Goal: Information Seeking & Learning: Learn about a topic

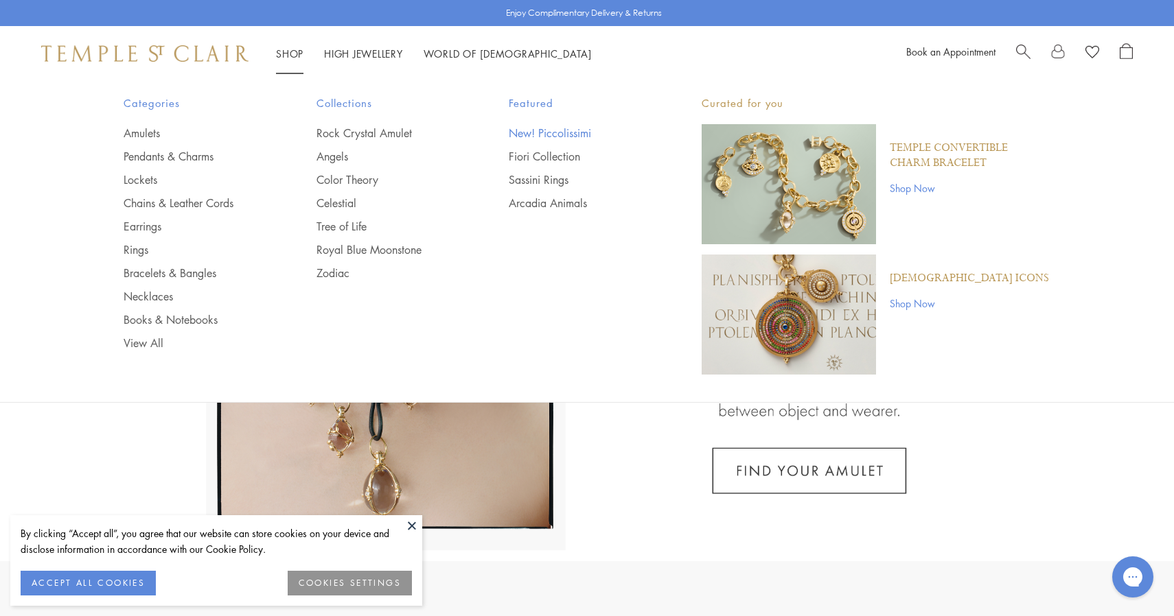
click at [533, 131] on link "New! Piccolissimi" at bounding box center [578, 133] width 138 height 15
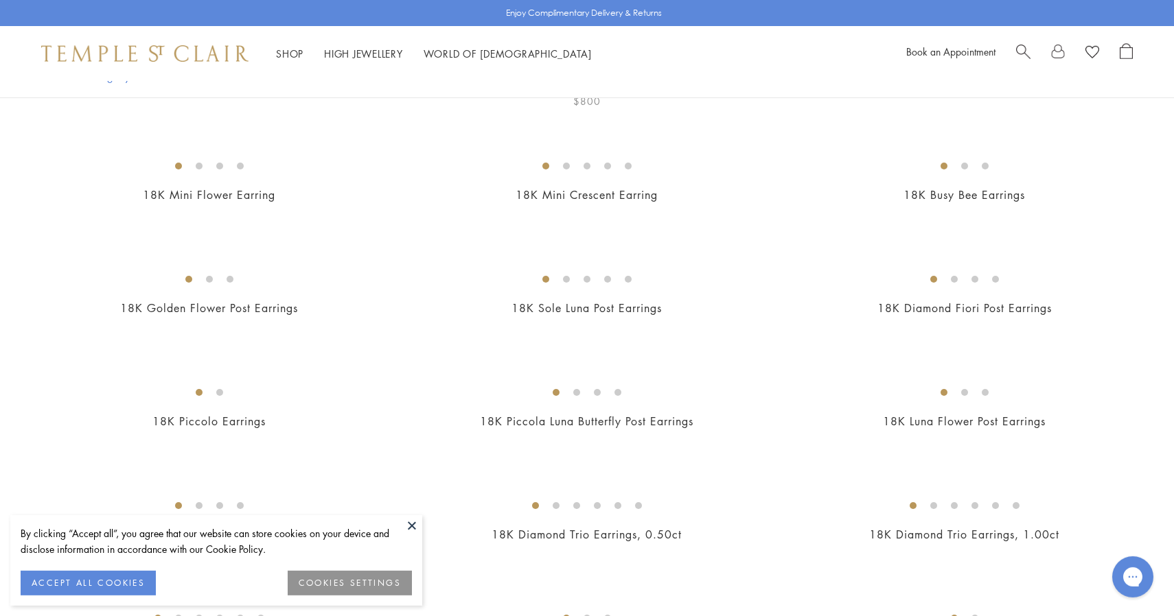
scroll to position [276, 0]
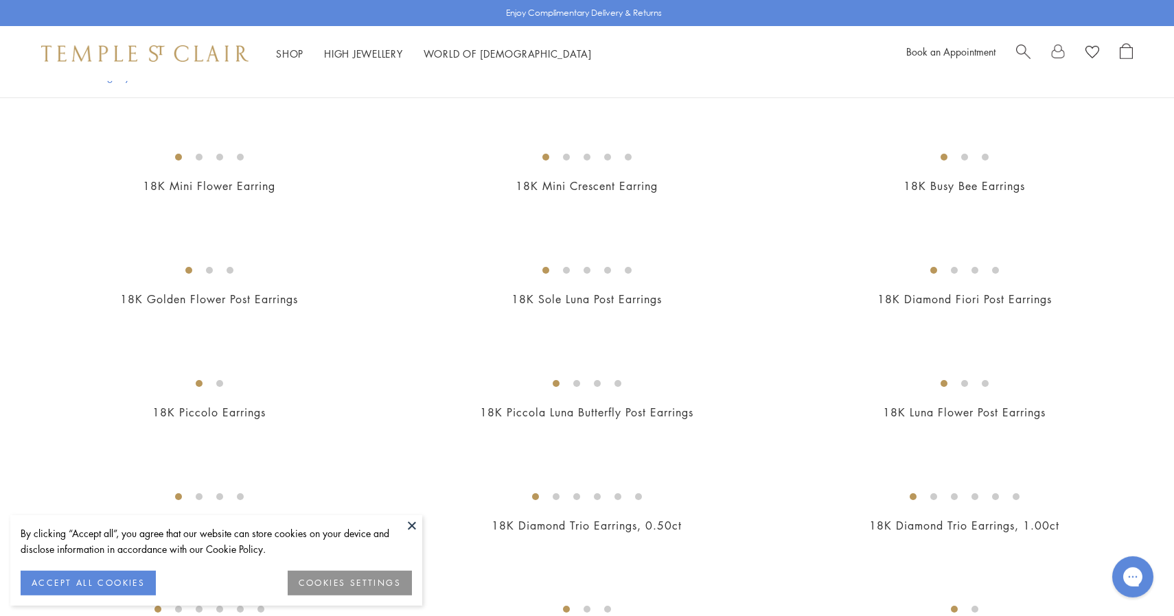
click at [0, 0] on img at bounding box center [0, 0] width 0 height 0
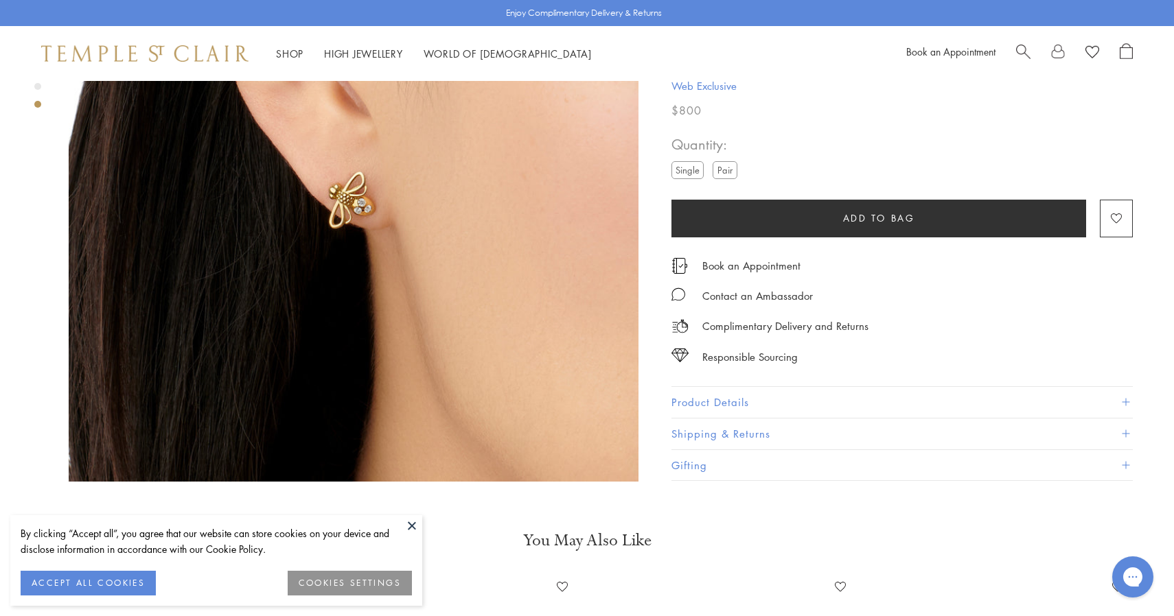
scroll to position [2955, 0]
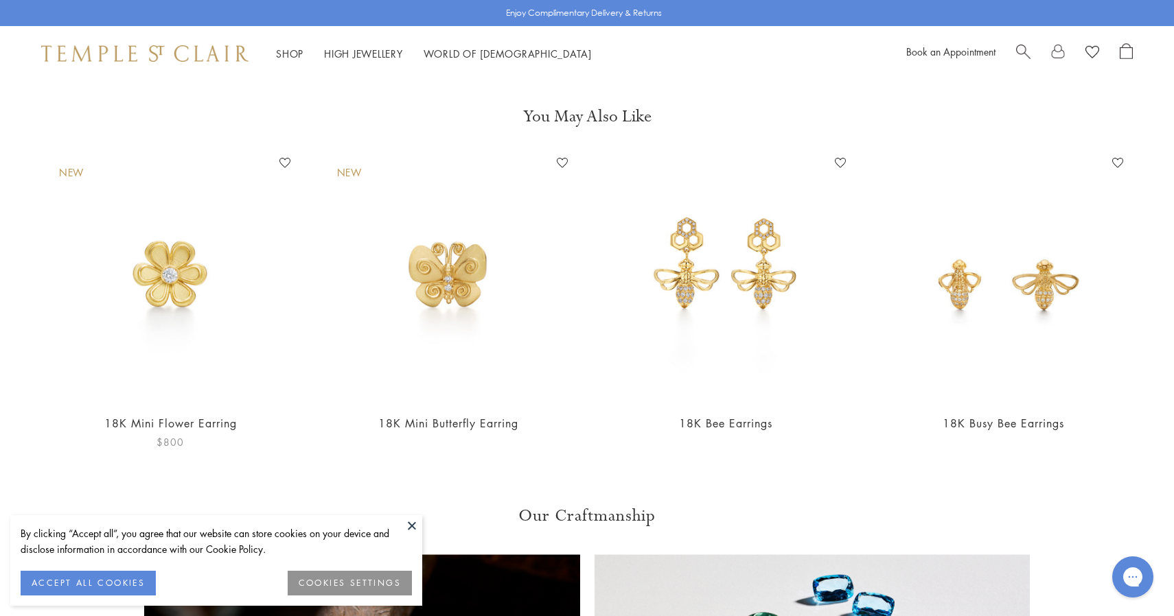
click at [174, 190] on img at bounding box center [170, 277] width 251 height 251
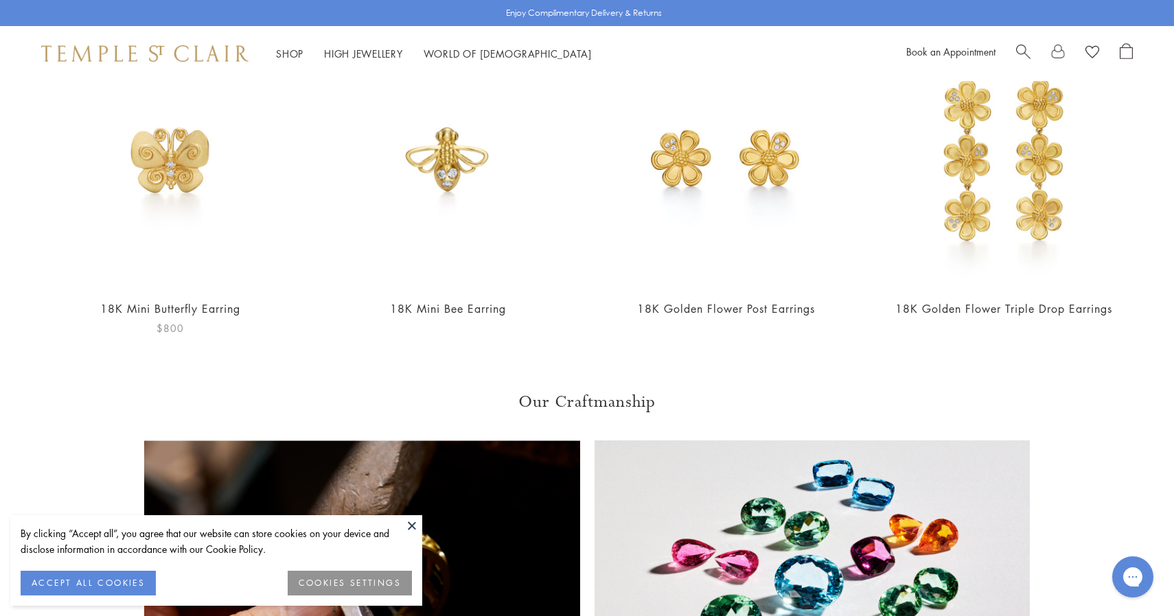
scroll to position [1869, 0]
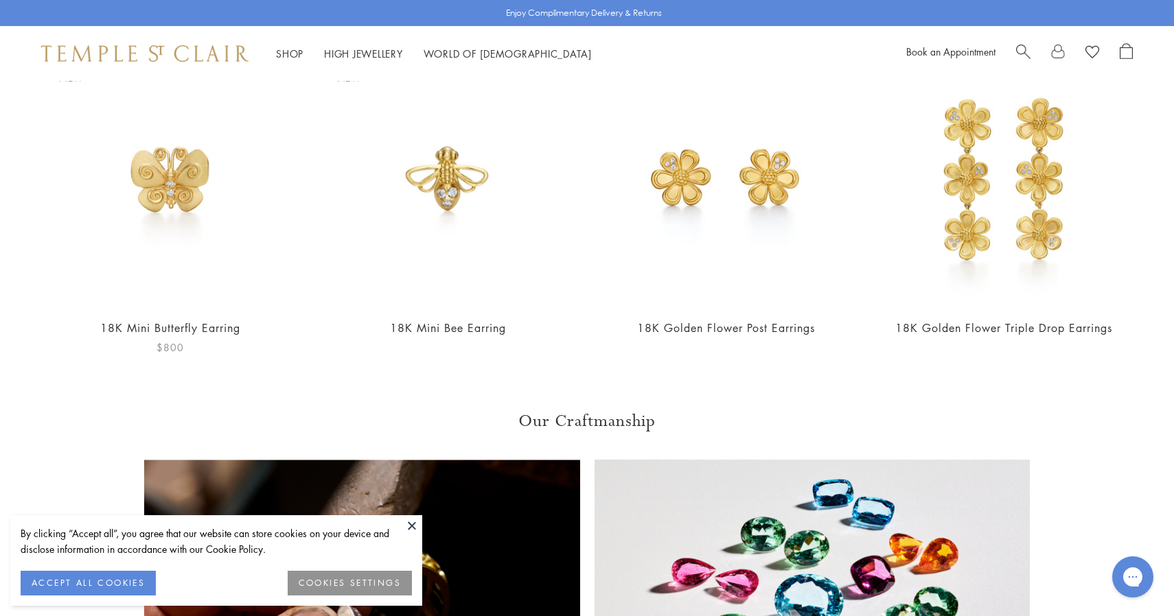
click at [171, 159] on img at bounding box center [170, 182] width 251 height 251
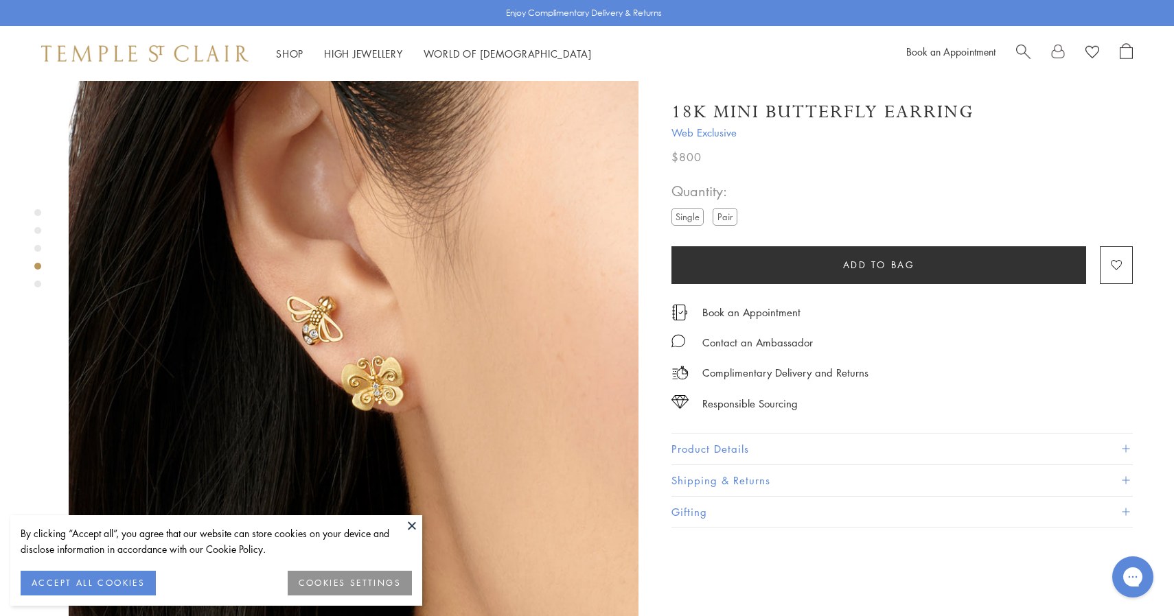
scroll to position [2897, 0]
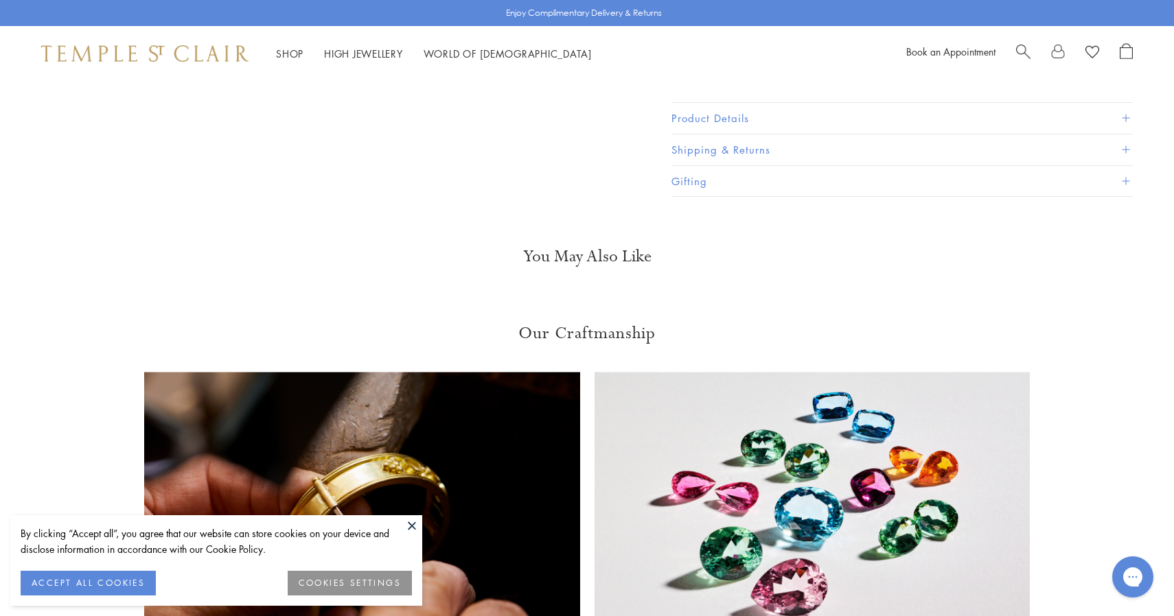
scroll to position [1129, 0]
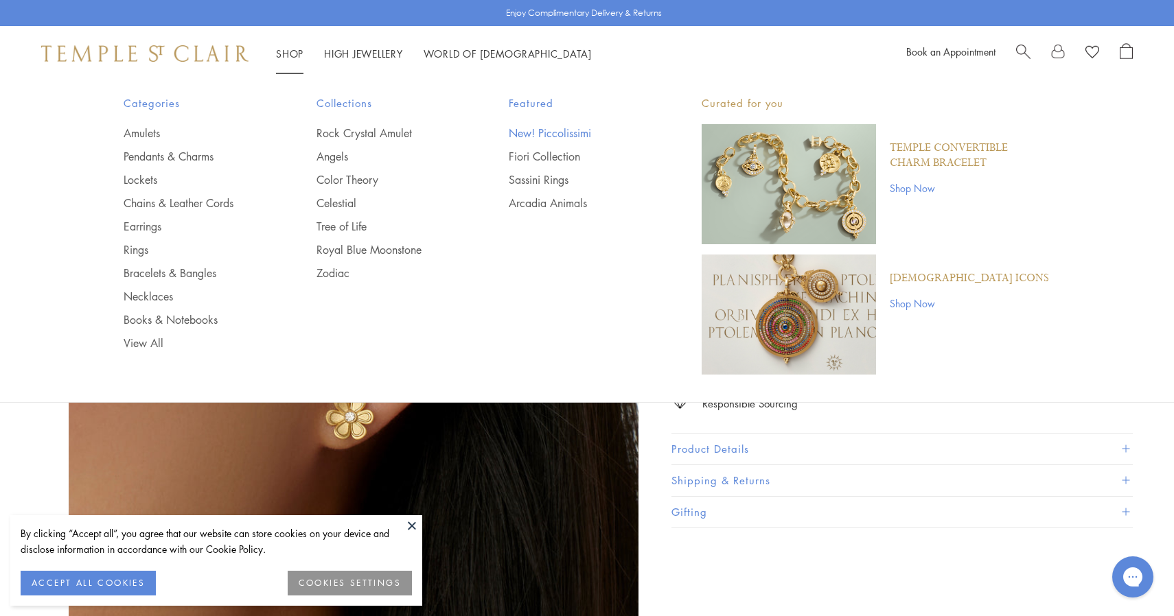
click at [556, 139] on link "New! Piccolissimi" at bounding box center [578, 133] width 138 height 15
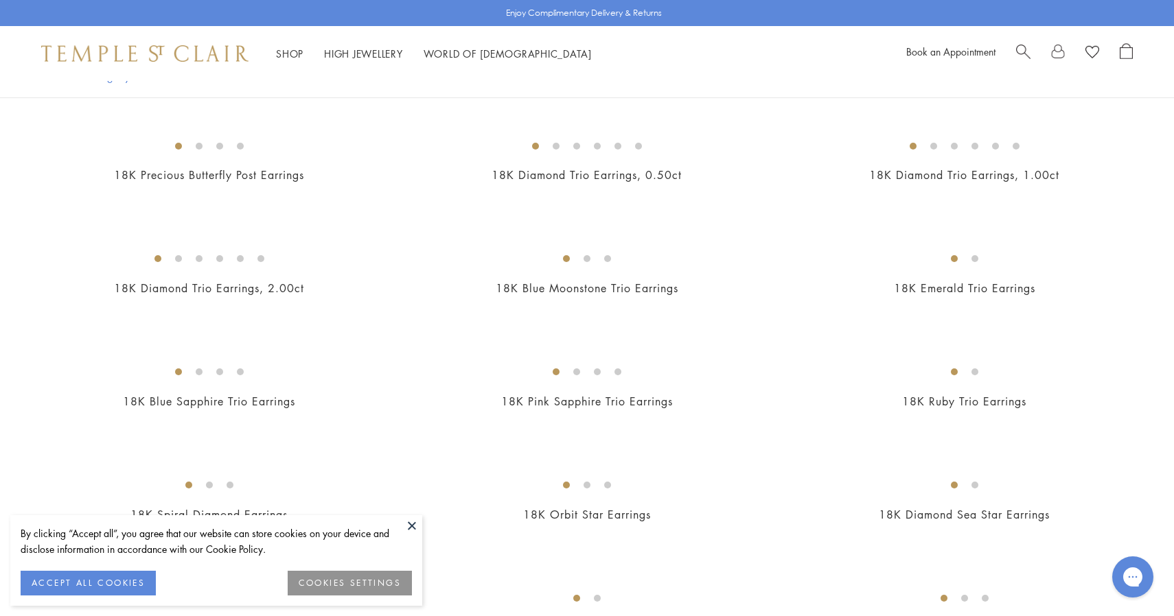
scroll to position [651, 0]
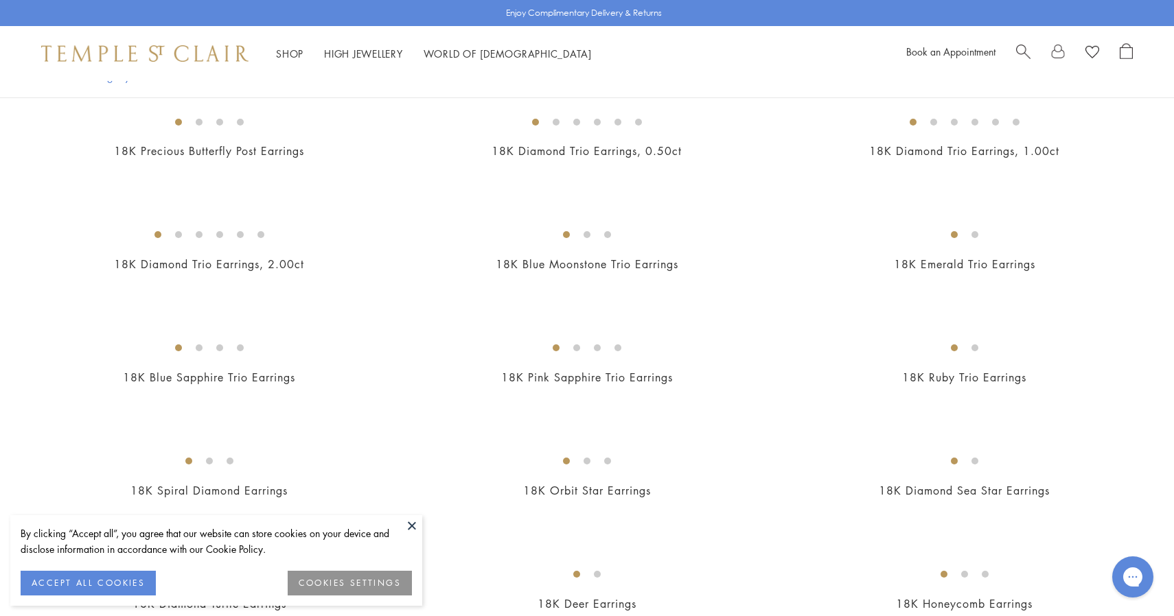
click at [0, 0] on img at bounding box center [0, 0] width 0 height 0
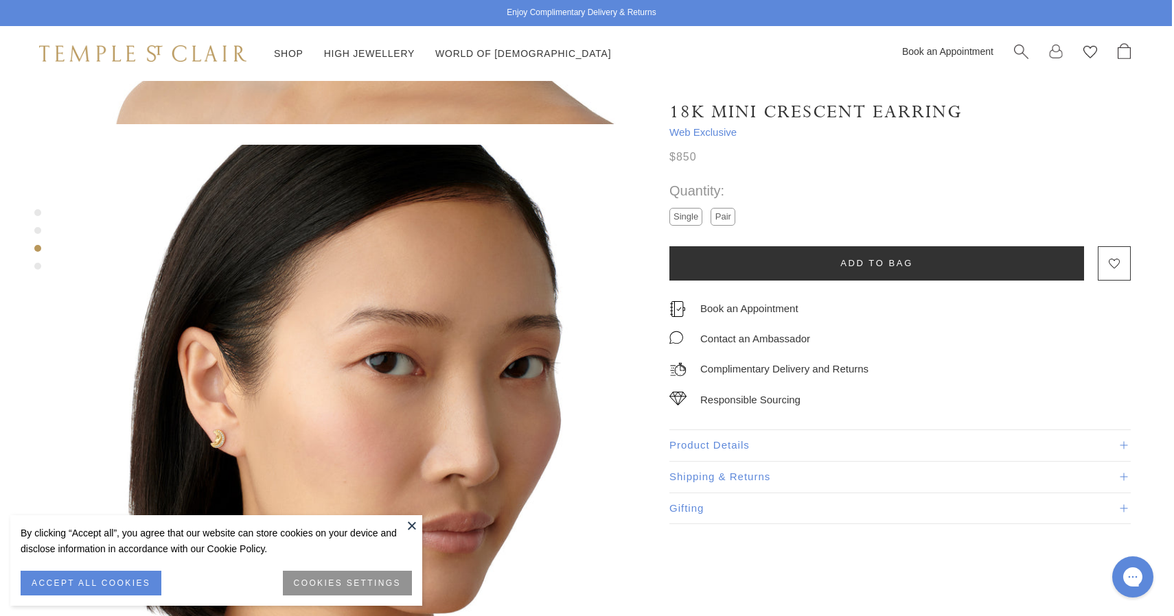
scroll to position [1119, 2]
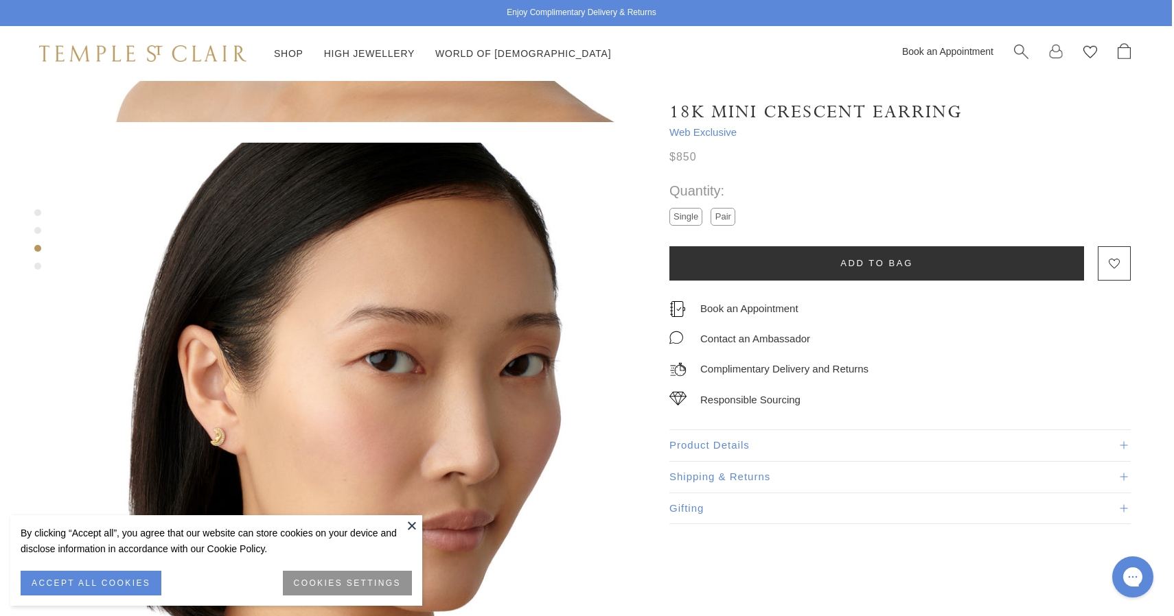
click at [391, 279] on img at bounding box center [352, 428] width 570 height 570
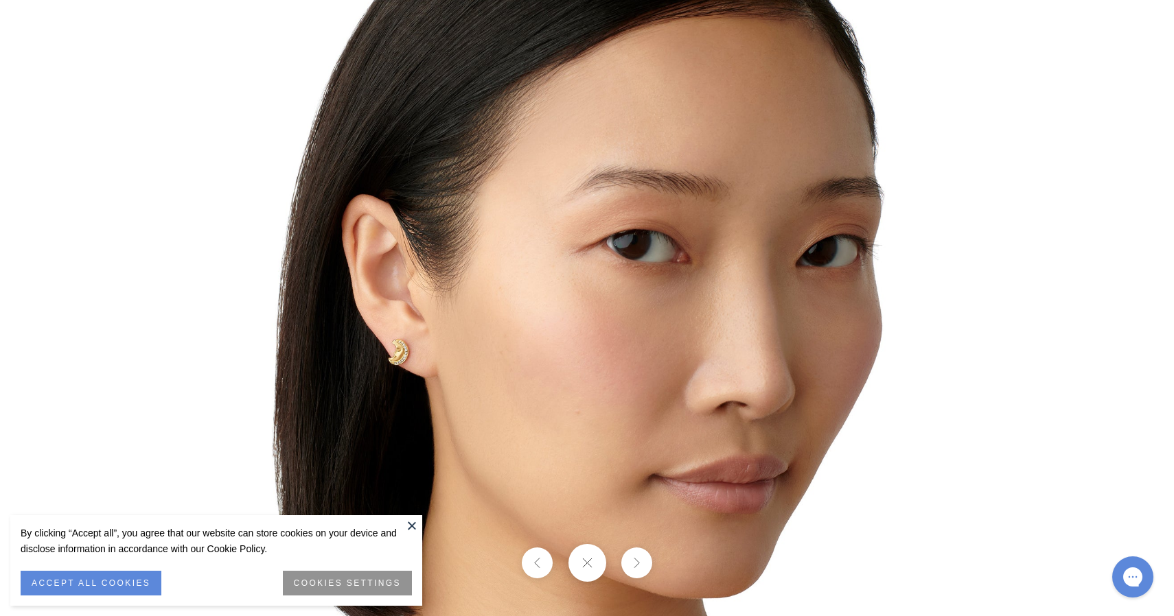
click at [592, 567] on button at bounding box center [587, 563] width 38 height 38
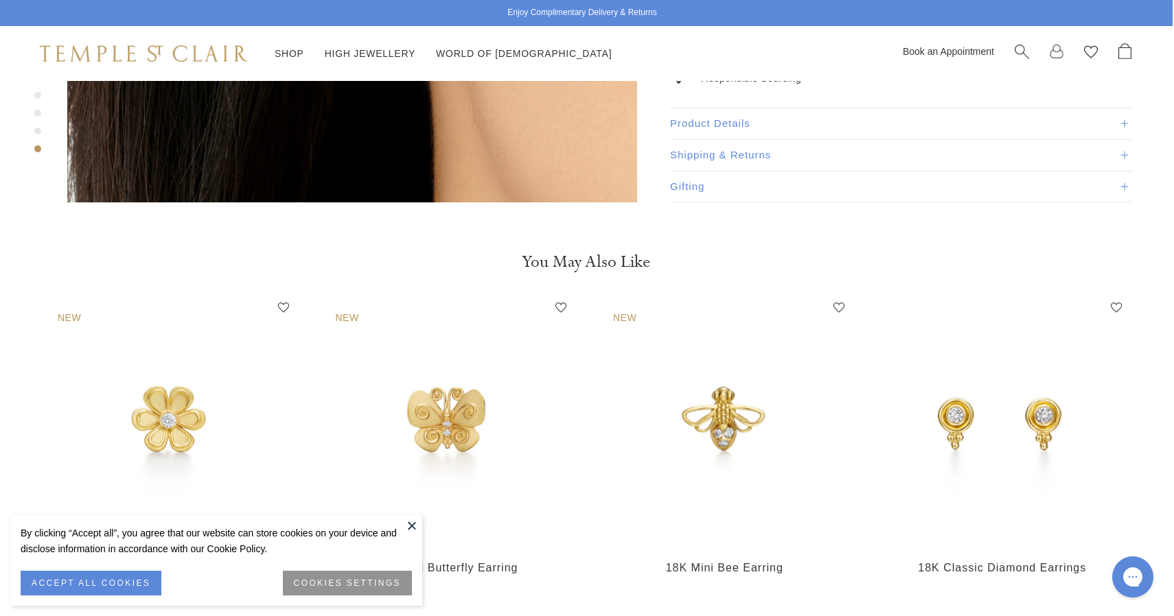
scroll to position [2243, 1]
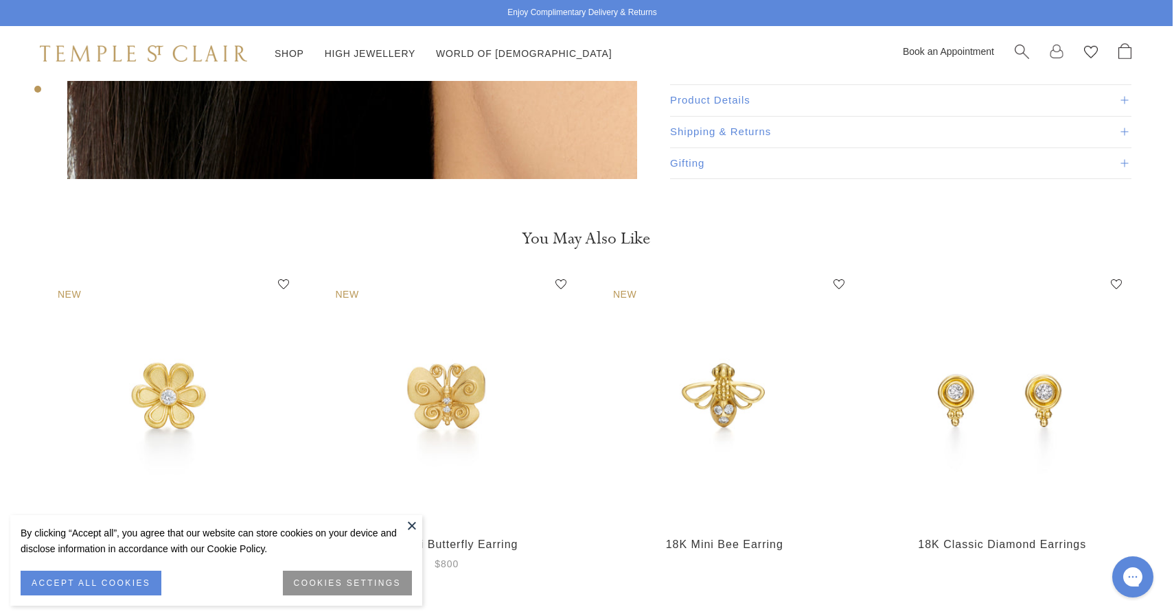
click at [424, 337] on img at bounding box center [447, 399] width 251 height 251
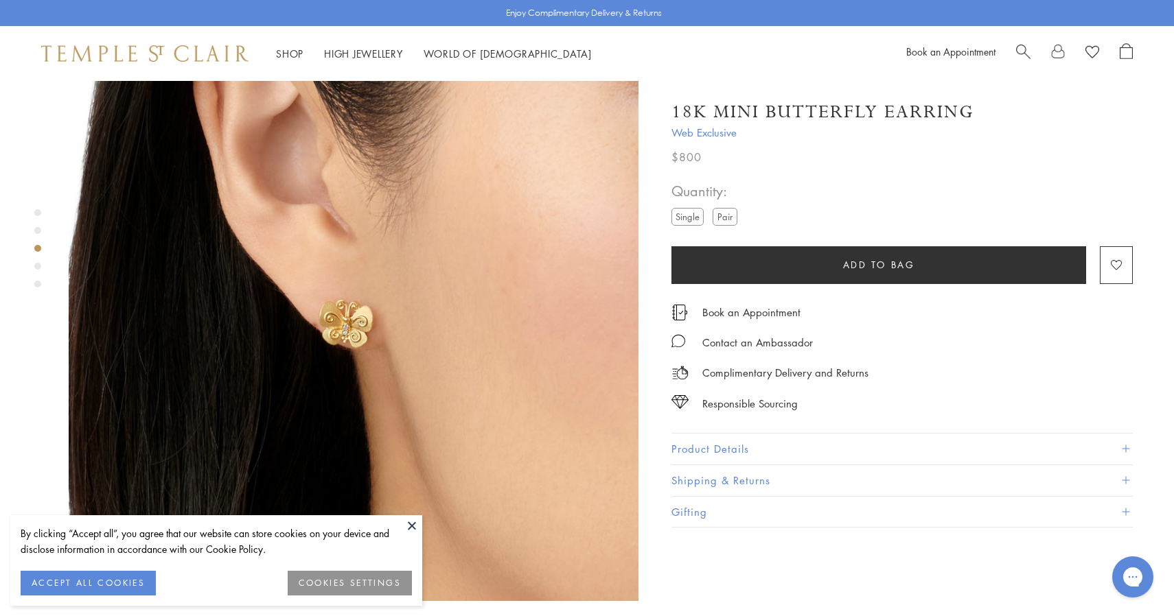
scroll to position [1723, 0]
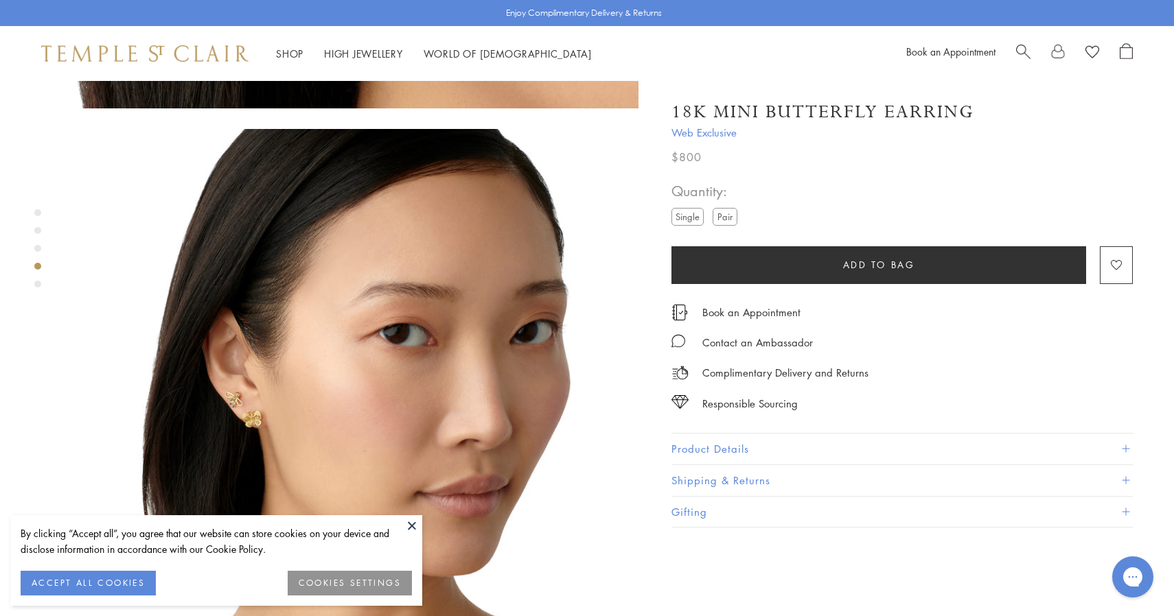
click at [404, 284] on img at bounding box center [354, 414] width 570 height 570
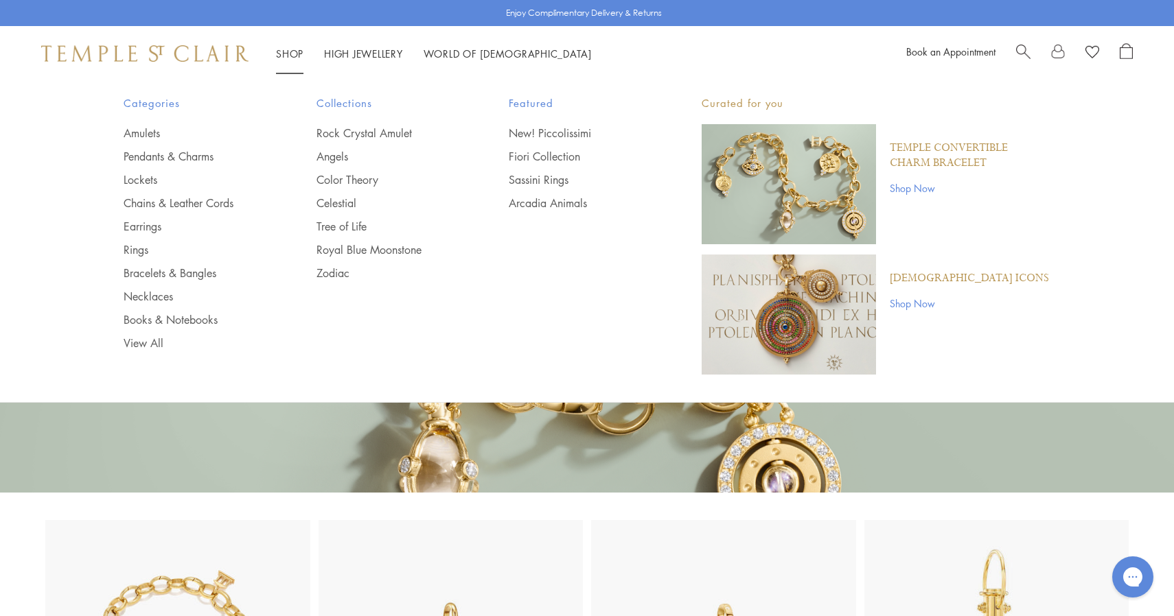
click at [897, 208] on div "[DEMOGRAPHIC_DATA] Convertible Charm Bracelet Shop Now" at bounding box center [963, 184] width 174 height 120
click at [846, 188] on img "Main navigation" at bounding box center [789, 184] width 174 height 120
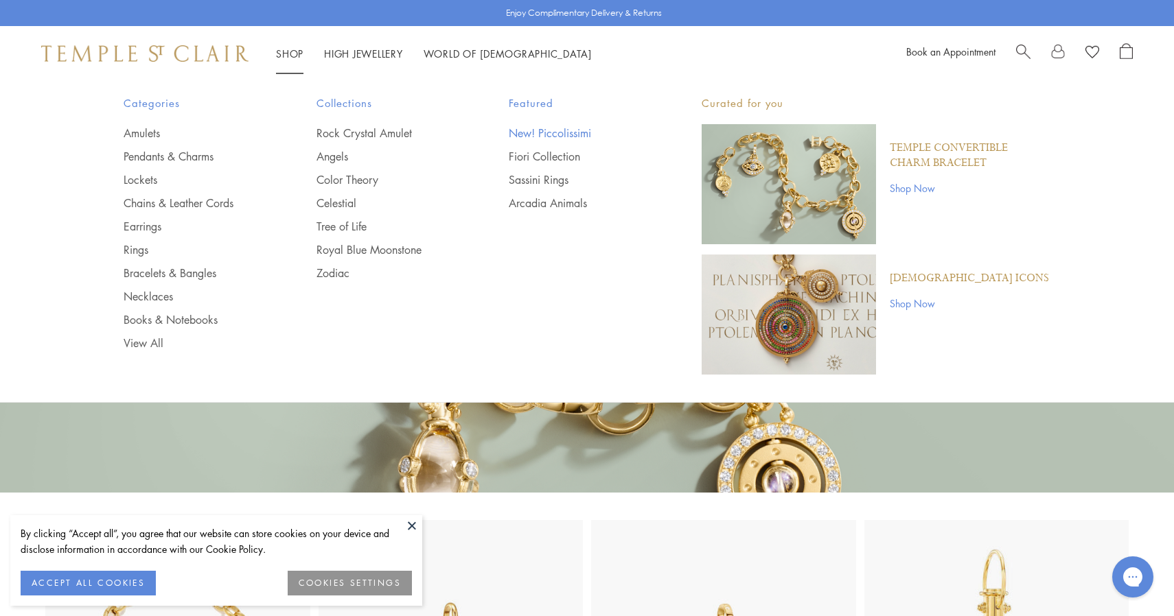
click at [538, 128] on link "New! Piccolissimi" at bounding box center [578, 133] width 138 height 15
